Goal: Task Accomplishment & Management: Complete application form

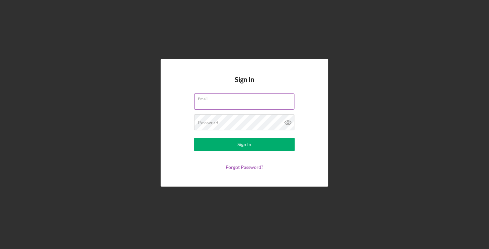
click at [250, 100] on div "Email" at bounding box center [244, 102] width 101 height 17
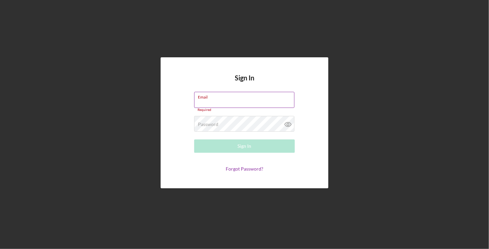
click at [250, 100] on input "Email" at bounding box center [244, 100] width 100 height 16
type input "[EMAIL_ADDRESS][DOMAIN_NAME]"
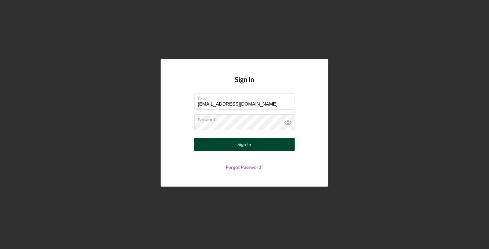
click at [252, 145] on button "Sign In" at bounding box center [244, 144] width 101 height 13
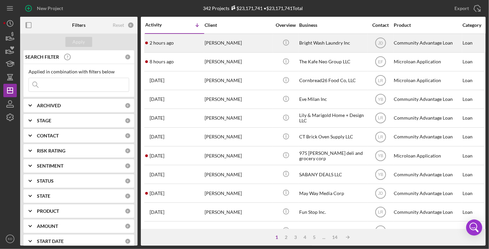
click at [309, 44] on div "Bright Wash Laundry Inc" at bounding box center [332, 43] width 67 height 18
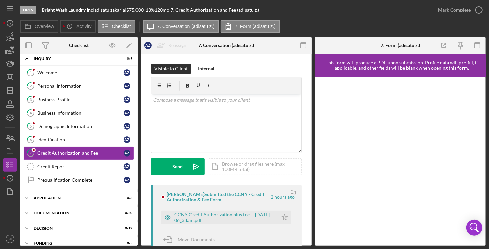
scroll to position [21, 0]
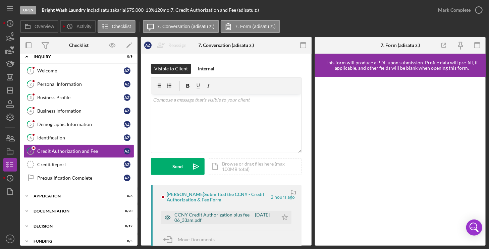
click at [223, 217] on div "CCNY Credit Authorization plus fee -- [DATE] 06_33am.pdf" at bounding box center [224, 217] width 100 height 11
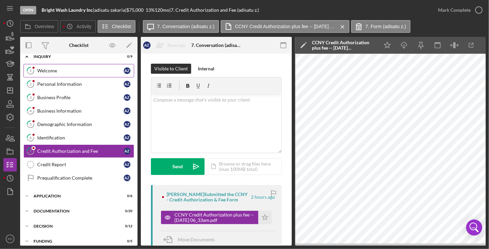
click at [46, 68] on div "Welcome" at bounding box center [80, 70] width 87 height 5
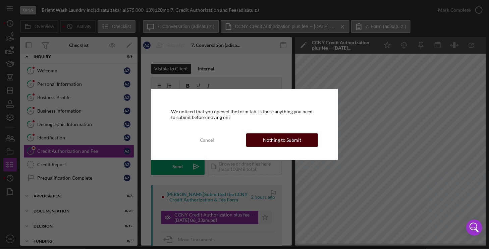
click at [302, 141] on button "Nothing to Submit" at bounding box center [282, 140] width 72 height 13
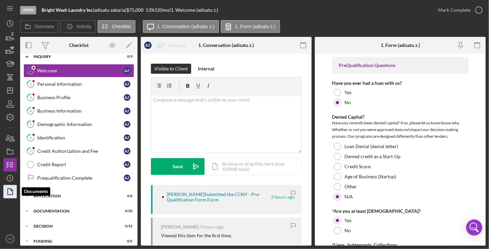
click at [12, 190] on polygon "button" at bounding box center [10, 192] width 5 height 6
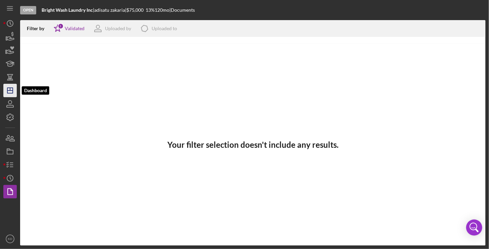
click at [12, 89] on icon "Icon/Dashboard" at bounding box center [10, 90] width 17 height 17
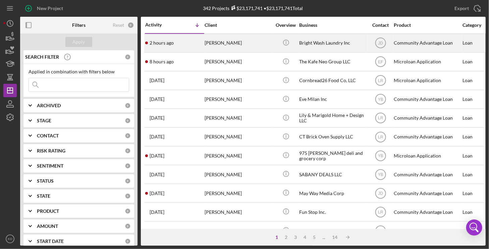
click at [215, 44] on div "[PERSON_NAME]" at bounding box center [238, 43] width 67 height 18
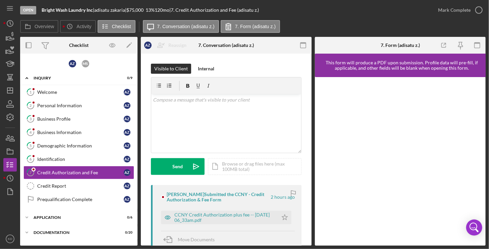
scroll to position [21, 0]
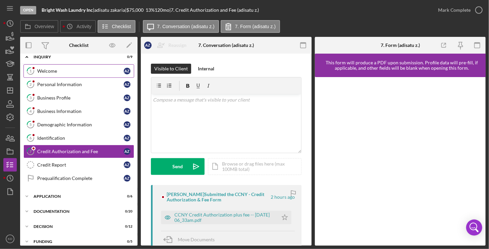
click at [44, 71] on div "Welcome" at bounding box center [80, 70] width 87 height 5
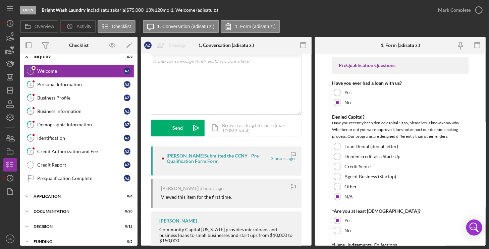
scroll to position [43, 0]
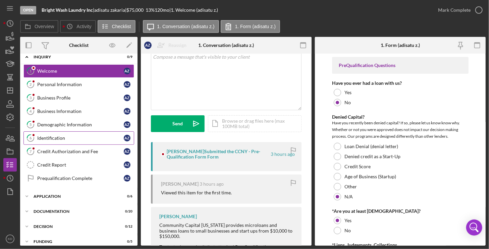
click at [52, 136] on div "Identification" at bounding box center [80, 138] width 87 height 5
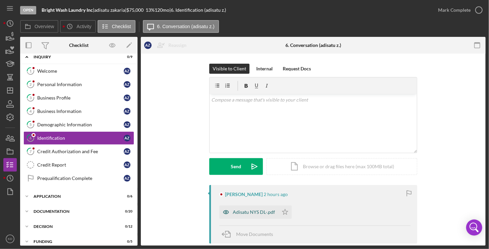
click at [246, 211] on div "Adisatu NYS DL-.pdf" at bounding box center [254, 212] width 42 height 5
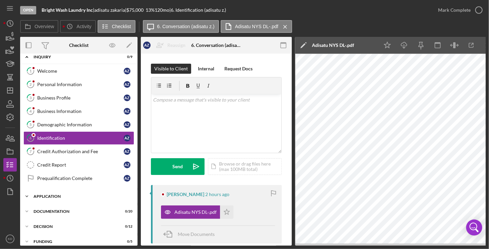
click at [26, 196] on icon "Icon/Expander" at bounding box center [26, 196] width 13 height 13
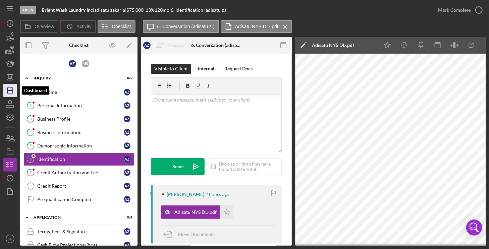
click at [11, 91] on line "button" at bounding box center [9, 91] width 5 height 0
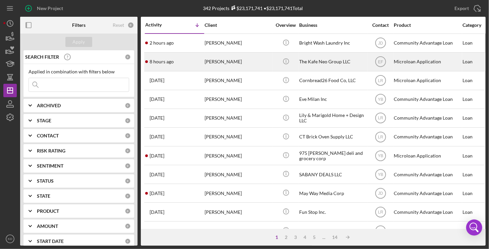
click at [304, 62] on div "The Kafe Neo Group LLC" at bounding box center [332, 62] width 67 height 18
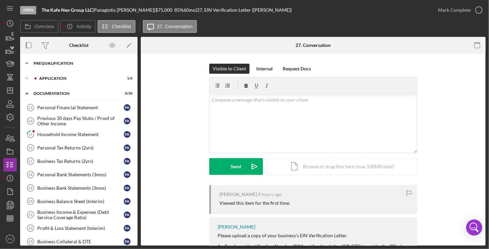
click at [28, 61] on icon "Icon/Expander" at bounding box center [26, 63] width 13 height 13
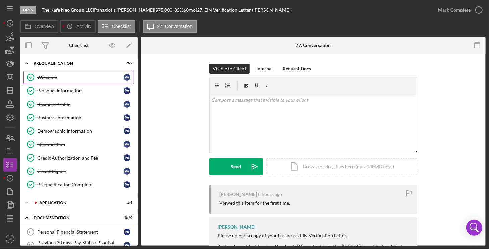
click at [53, 76] on div "Welcome" at bounding box center [80, 77] width 87 height 5
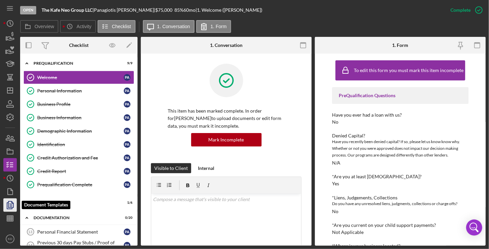
click at [12, 208] on polyline "button" at bounding box center [9, 206] width 5 height 6
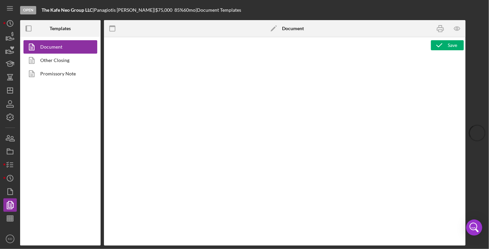
type textarea "<h2><strong>Product Name</strong><br><span id="Product_Name" class="template-fi…"
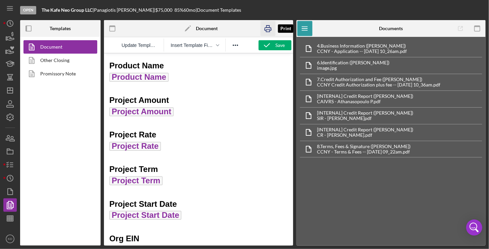
click at [267, 29] on icon "button" at bounding box center [268, 28] width 15 height 15
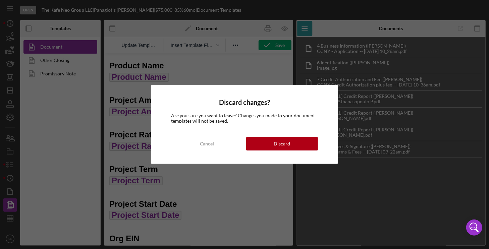
drag, startPoint x: 257, startPoint y: 146, endPoint x: 223, endPoint y: 155, distance: 35.3
click at [223, 155] on div "Discard changes? Are you sure you want to leave? Changes you made to your docum…" at bounding box center [244, 124] width 187 height 79
click at [269, 142] on button "Discard" at bounding box center [282, 143] width 72 height 13
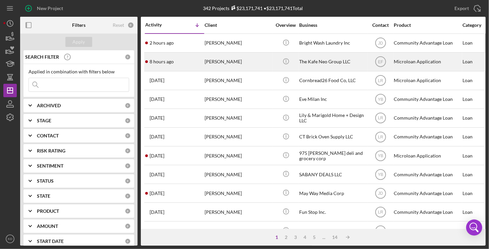
click at [323, 60] on div "The Kafe Neo Group LLC" at bounding box center [332, 62] width 67 height 18
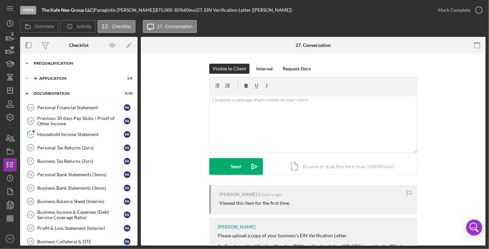
click at [26, 63] on polyline at bounding box center [27, 63] width 2 height 1
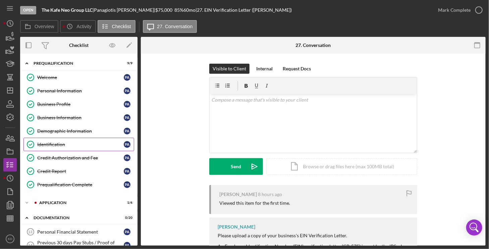
click at [62, 145] on div "Identification" at bounding box center [80, 144] width 87 height 5
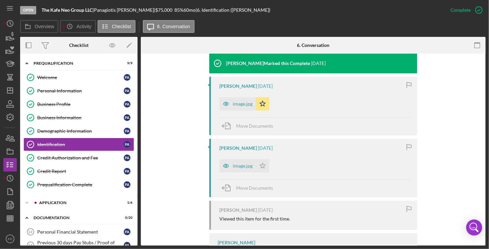
scroll to position [223, 0]
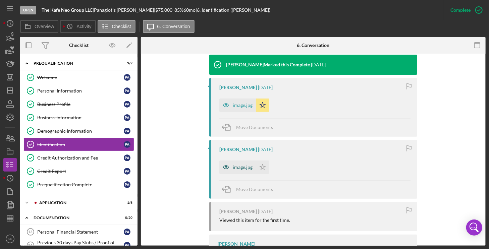
click at [235, 168] on div "image.jpg" at bounding box center [243, 167] width 20 height 5
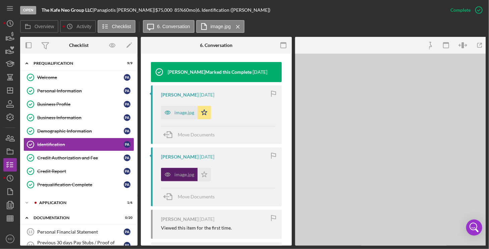
scroll to position [238, 0]
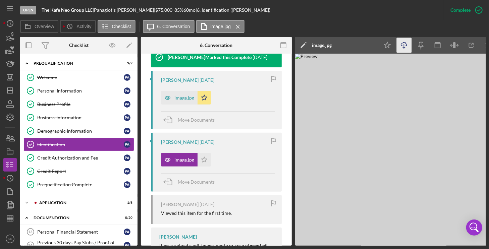
click at [405, 44] on icon "Icon/Download" at bounding box center [404, 45] width 15 height 15
click at [11, 240] on text "KD" at bounding box center [10, 240] width 4 height 4
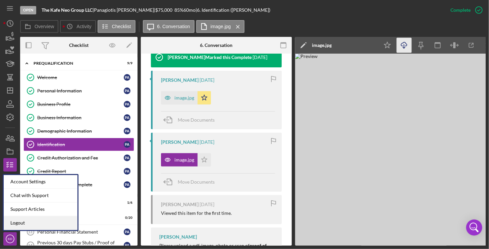
click at [16, 224] on link "Logout" at bounding box center [41, 223] width 74 height 14
